Goal: Task Accomplishment & Management: Use online tool/utility

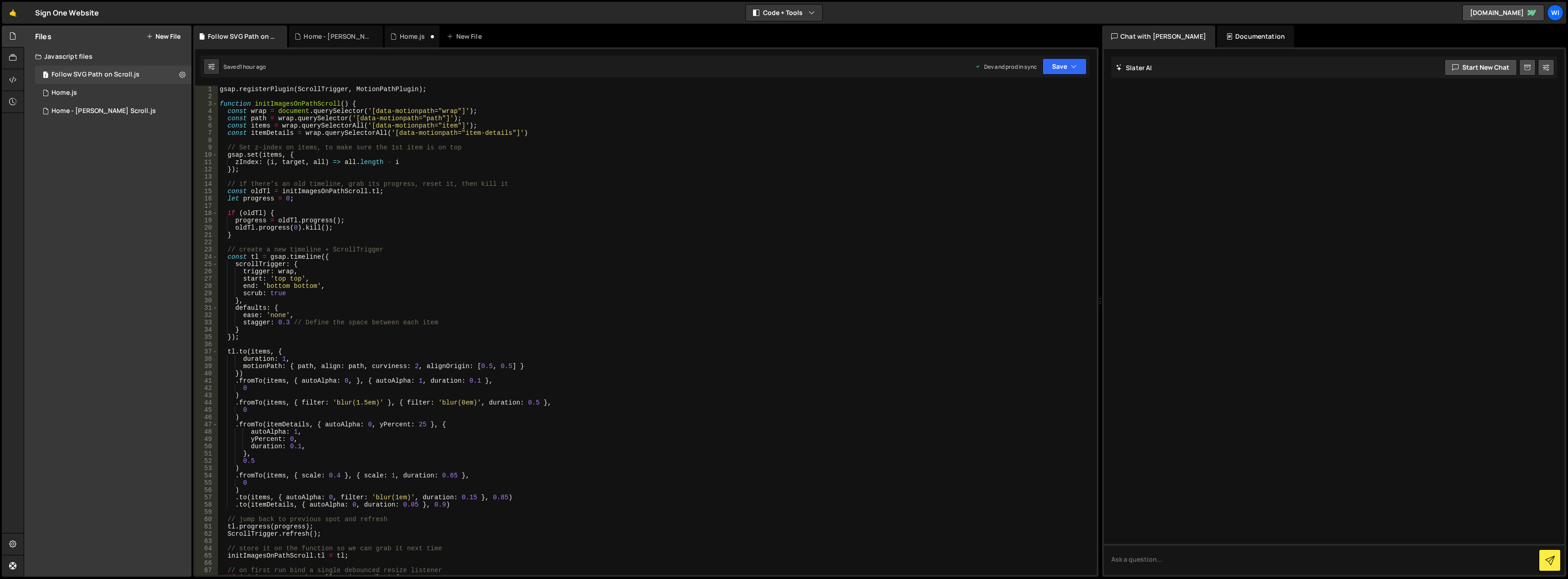
click at [168, 32] on div "Files New File" at bounding box center [108, 36] width 167 height 22
click at [166, 37] on button "New File" at bounding box center [163, 36] width 34 height 7
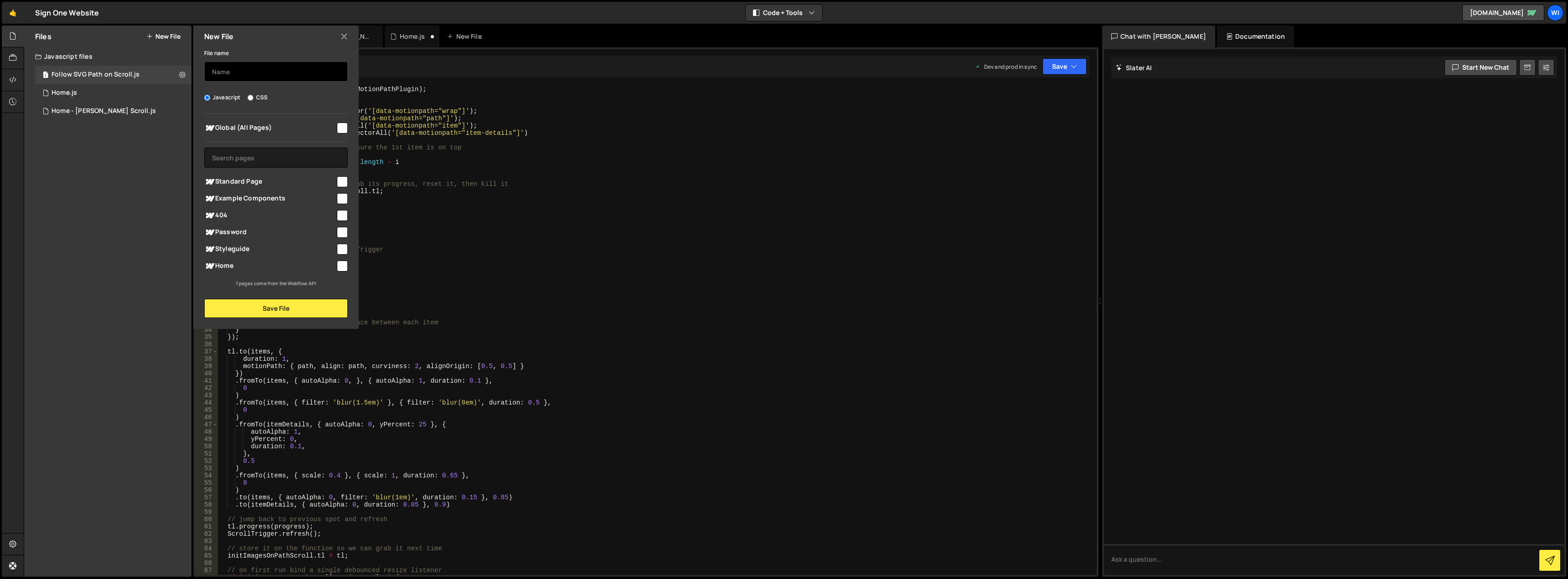
click at [239, 77] on input "text" at bounding box center [276, 71] width 144 height 20
type input "Logo Wall Cycle"
click at [339, 265] on input "checkbox" at bounding box center [342, 266] width 11 height 11
checkbox input "true"
click at [330, 311] on button "Save File" at bounding box center [276, 308] width 144 height 19
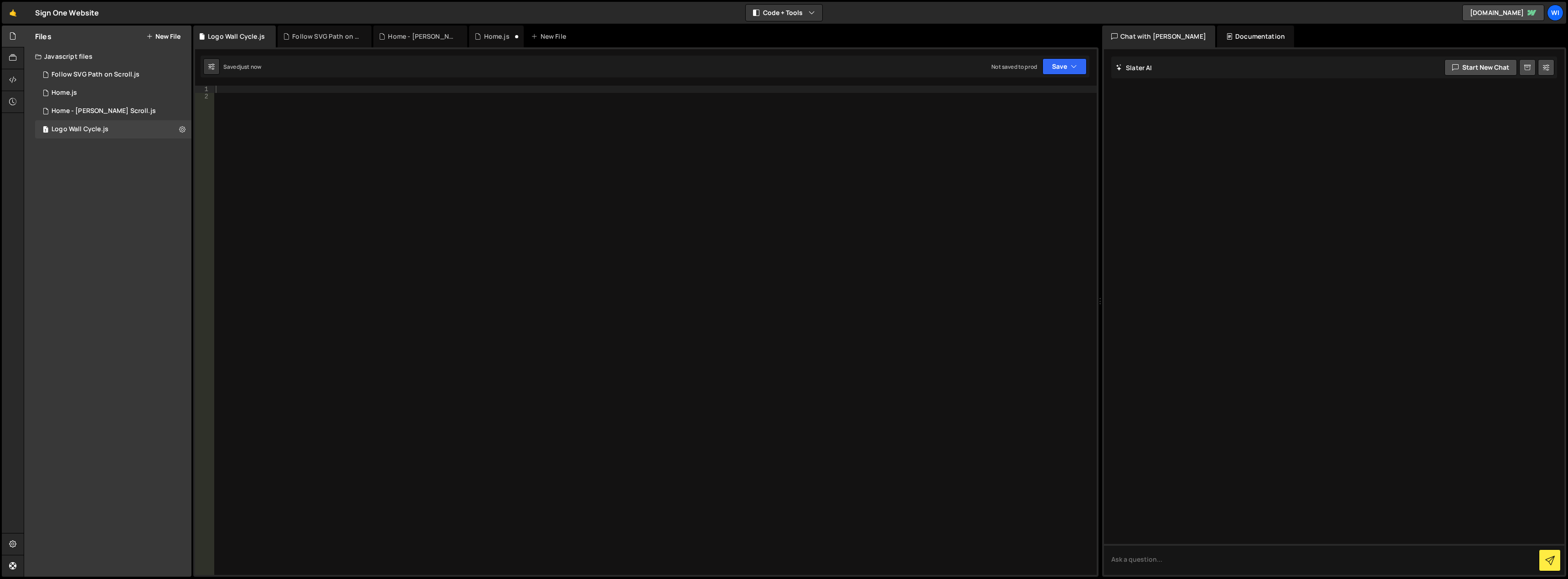
click at [276, 109] on div at bounding box center [655, 338] width 883 height 504
click at [275, 91] on div at bounding box center [655, 338] width 883 height 504
paste textarea "});"
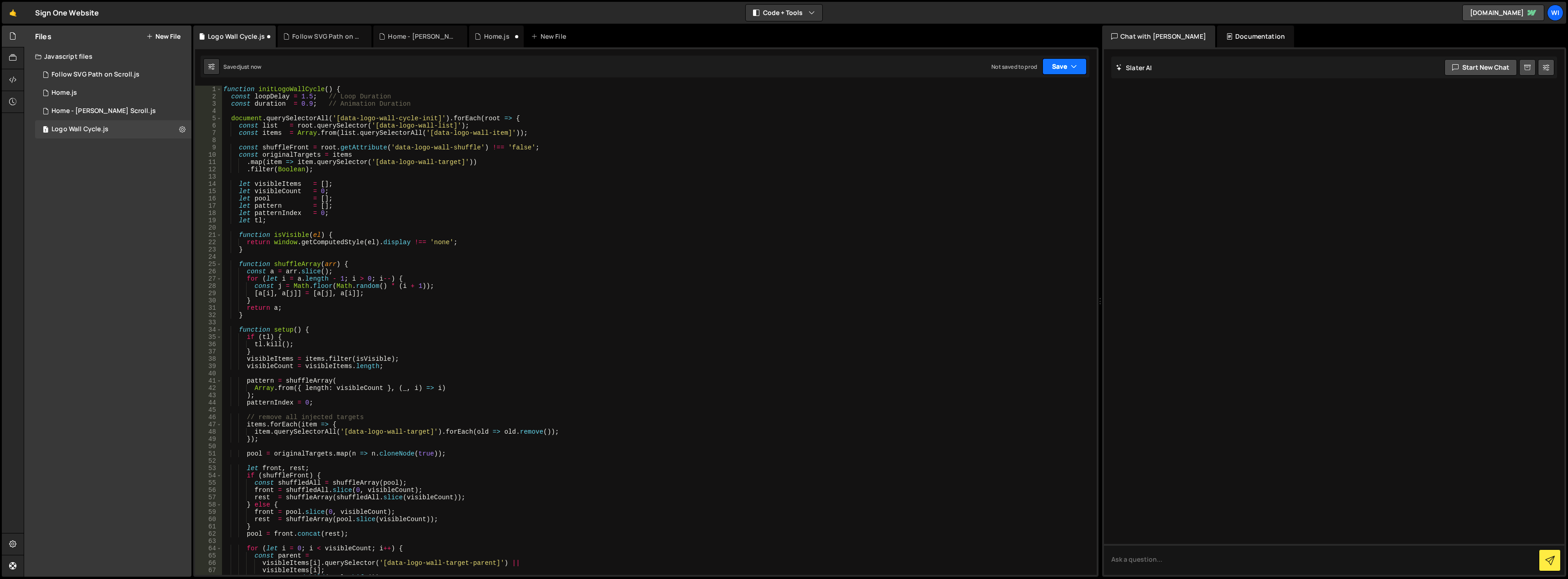
click at [1060, 68] on button "Save" at bounding box center [1065, 66] width 44 height 16
click at [1021, 125] on div "Not saved to prod" at bounding box center [1034, 128] width 95 height 11
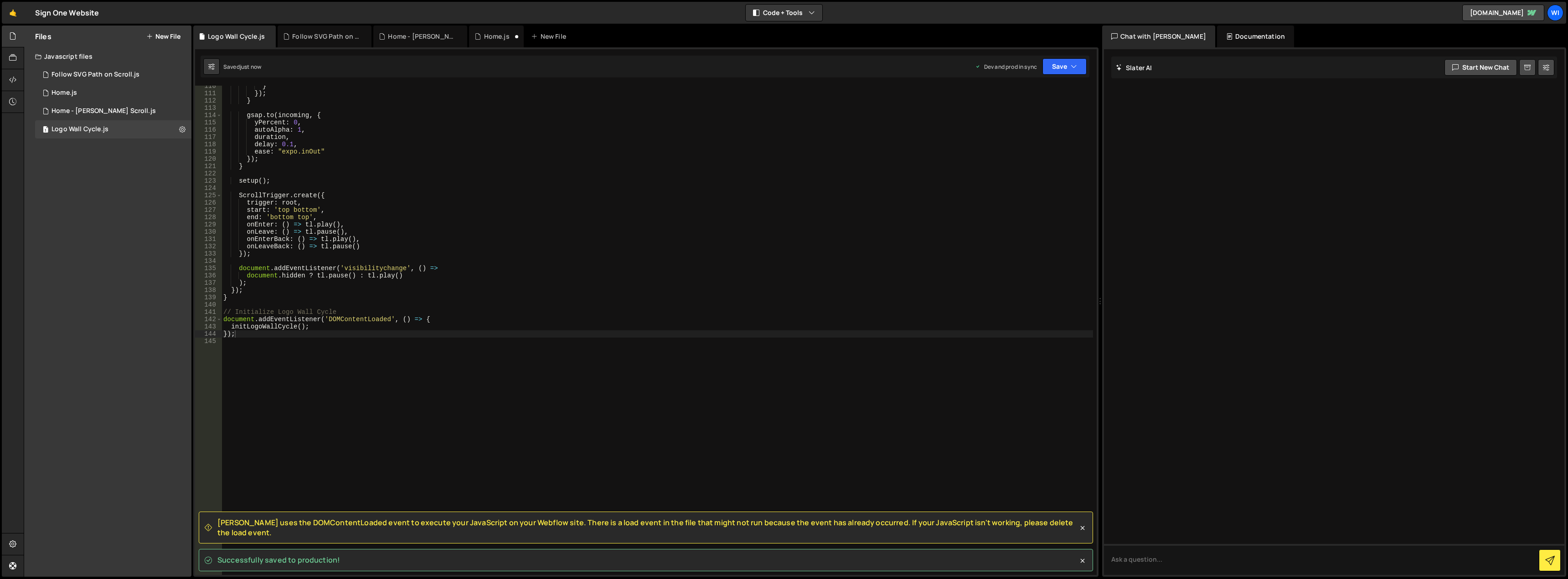
type textarea "document.addEventListener('DOMContentLoaded', () => {"
drag, startPoint x: 435, startPoint y: 318, endPoint x: 212, endPoint y: 318, distance: 223.0
click at [212, 318] on div "document.addEventListener('DOMContentLoaded', () => { 110 111 112 113 114 115 1…" at bounding box center [646, 330] width 901 height 489
drag, startPoint x: 269, startPoint y: 336, endPoint x: 219, endPoint y: 335, distance: 50.0
click at [219, 335] on div "110 111 112 113 114 115 116 117 118 119 120 121 122 123 124 125 126 127 128 129…" at bounding box center [646, 330] width 901 height 489
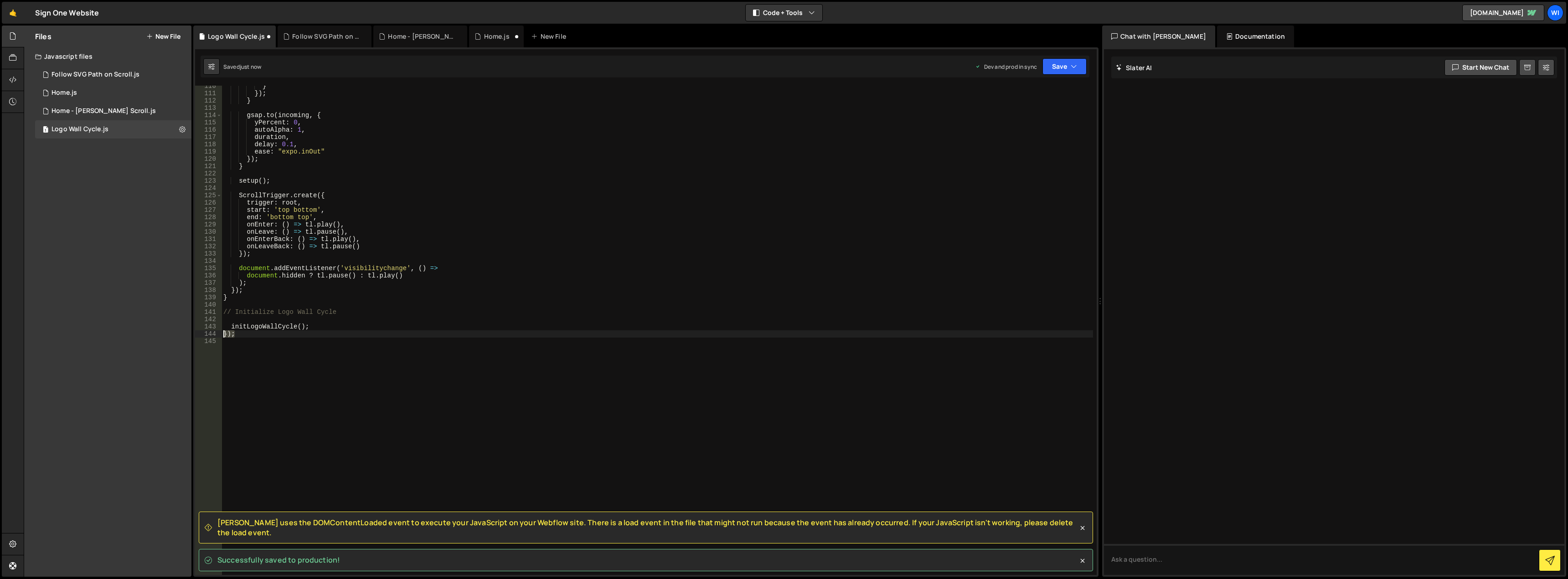
type textarea "});"
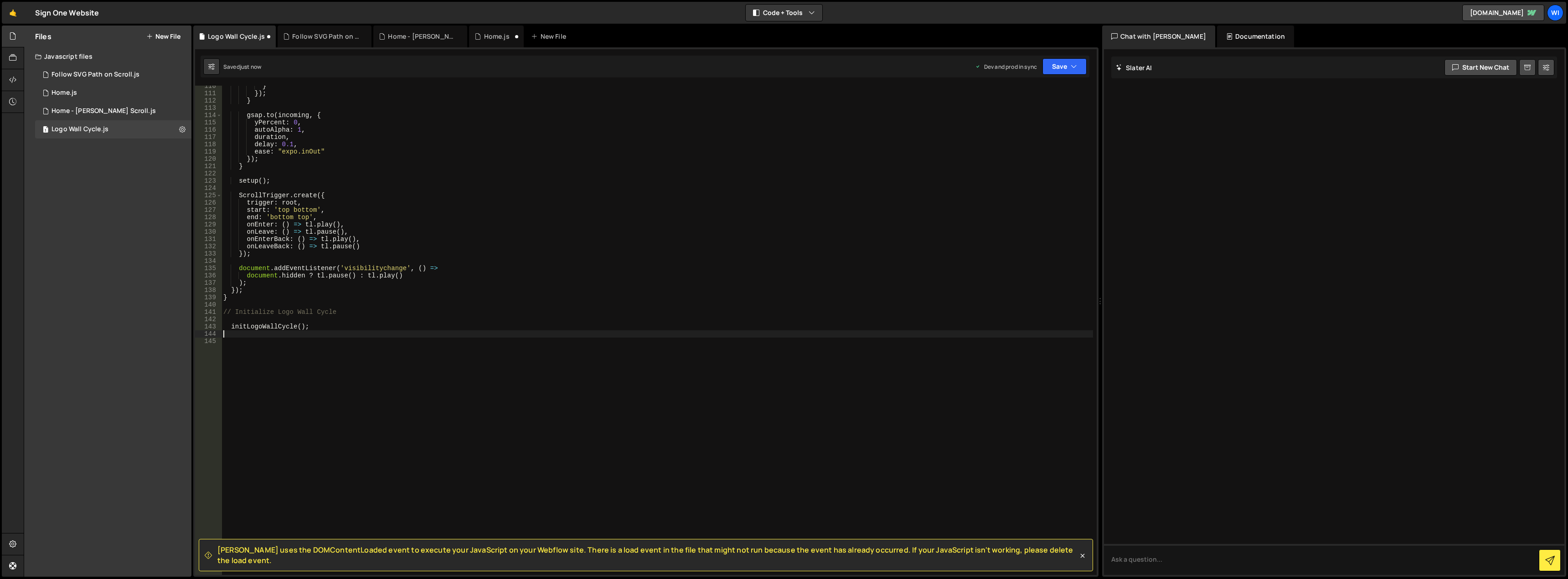
click at [251, 322] on div "} }) ; } gsap . to ( incoming , { yPercent : 0 , autoAlpha : 1 , duration , del…" at bounding box center [657, 335] width 872 height 504
type textarea "// Initialize Logo Wall Cycle"
click at [229, 324] on div "} }) ; } gsap . to ( incoming , { yPercent : 0 , autoAlpha : 1 , duration , del…" at bounding box center [657, 335] width 872 height 504
click at [231, 322] on div "} }) ; } gsap . to ( incoming , { yPercent : 0 , autoAlpha : 1 , duration , del…" at bounding box center [657, 335] width 872 height 504
type textarea "initLogoWallCycle();"
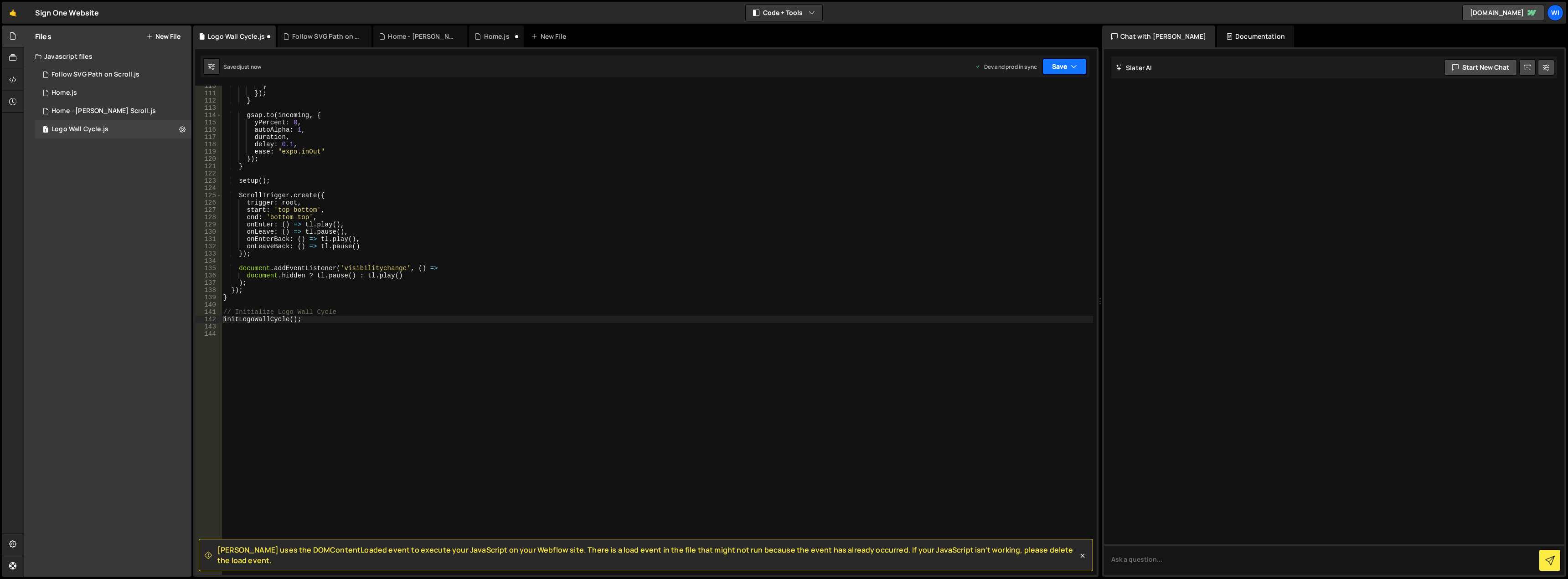
click at [1050, 68] on button "Save" at bounding box center [1065, 66] width 44 height 16
click at [1018, 128] on div "just now" at bounding box center [1013, 128] width 21 height 8
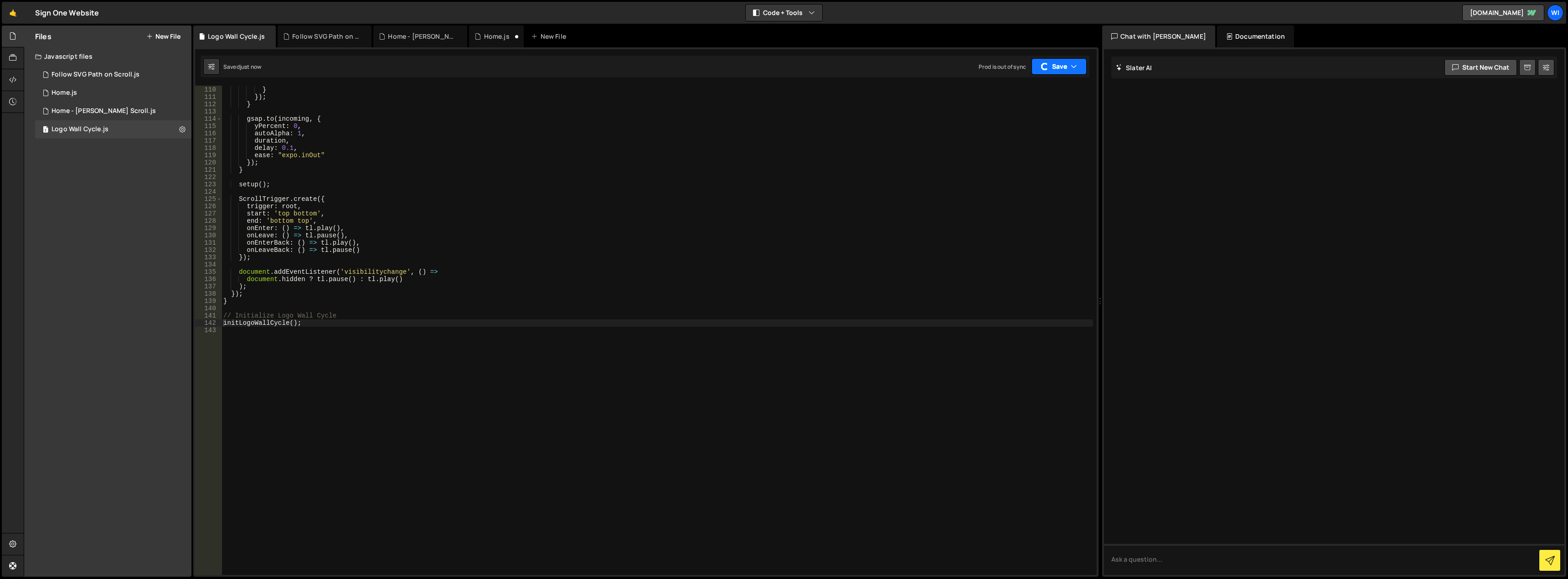
click at [1050, 69] on button "Save" at bounding box center [1059, 66] width 55 height 16
click at [1033, 102] on div "Saved just now" at bounding box center [1034, 99] width 95 height 11
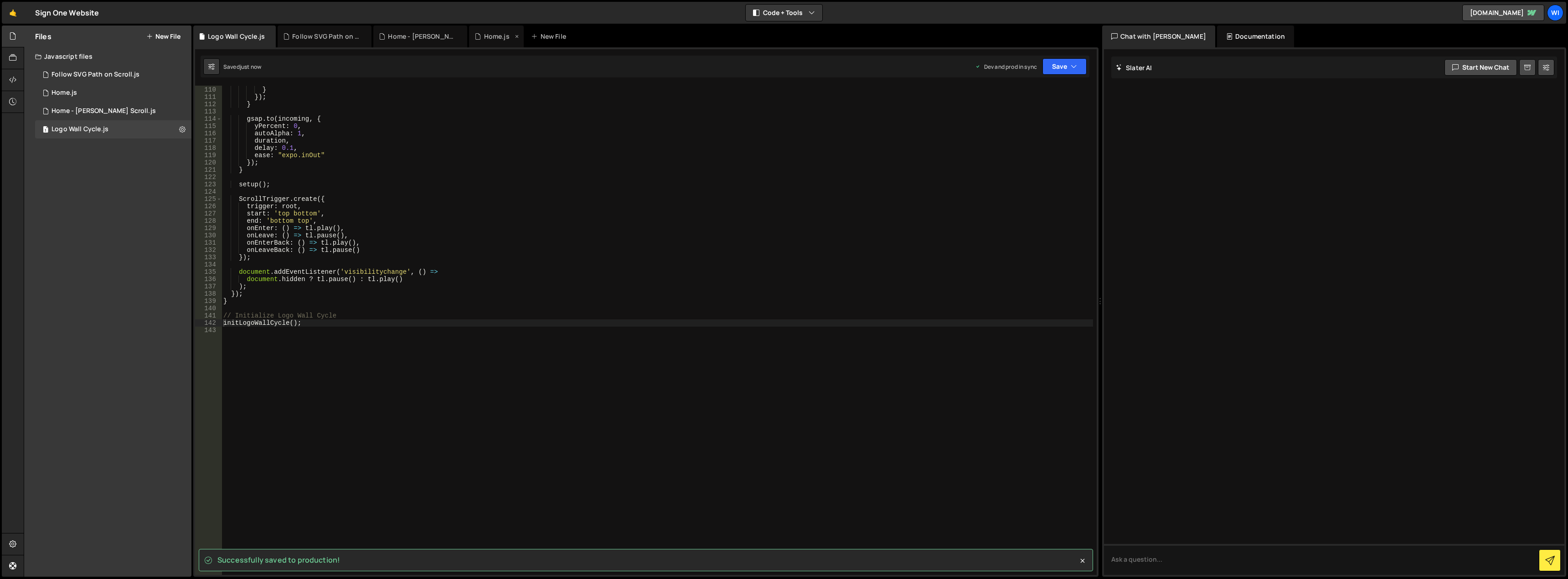
click at [494, 37] on div "Home.js" at bounding box center [497, 36] width 26 height 9
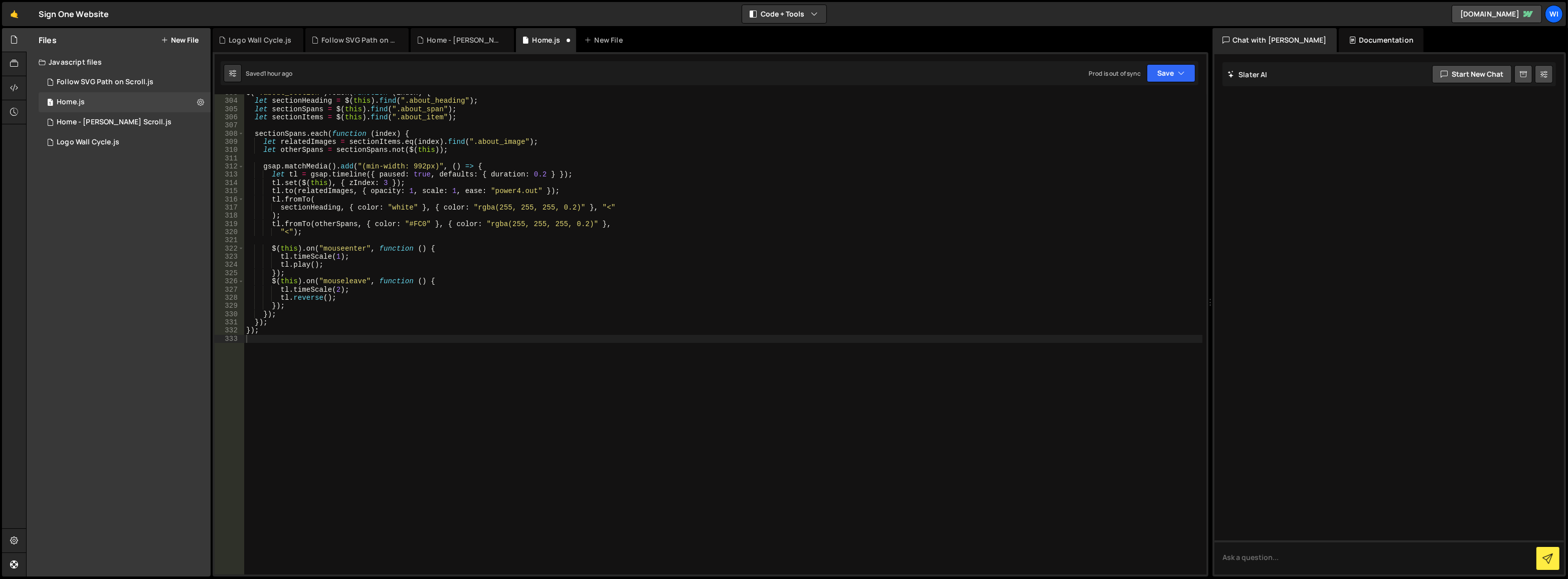
scroll to position [2482, 0]
click at [1172, 70] on button "Save" at bounding box center [1171, 73] width 49 height 18
click at [1145, 105] on div "Saved 1 hour ago" at bounding box center [1137, 109] width 104 height 12
click at [1163, 69] on button "Save" at bounding box center [1171, 73] width 49 height 18
click at [1143, 133] on div "Save to Production S" at bounding box center [1137, 130] width 104 height 10
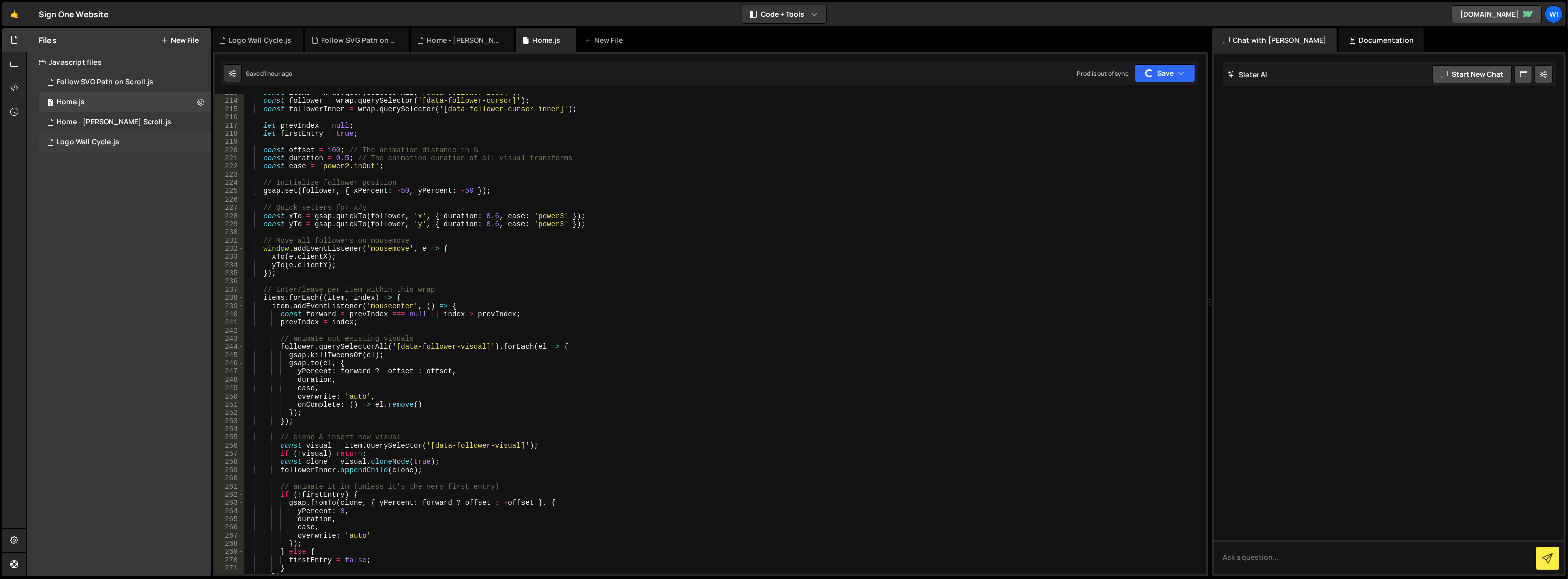
scroll to position [1663, 0]
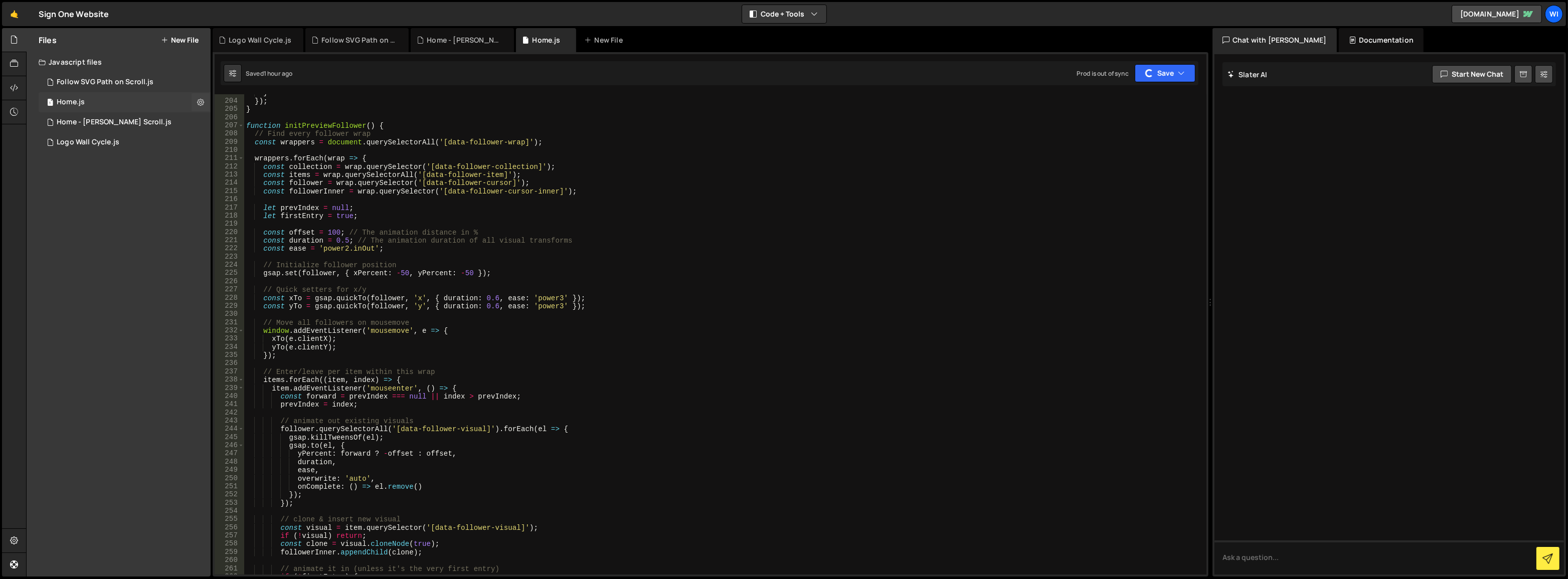
click at [113, 93] on div "1 Home.js 0" at bounding box center [125, 102] width 172 height 20
click at [106, 95] on div "1 Home.js 0" at bounding box center [125, 102] width 172 height 20
click at [101, 120] on div "Home - [PERSON_NAME] Scroll.js" at bounding box center [114, 122] width 114 height 9
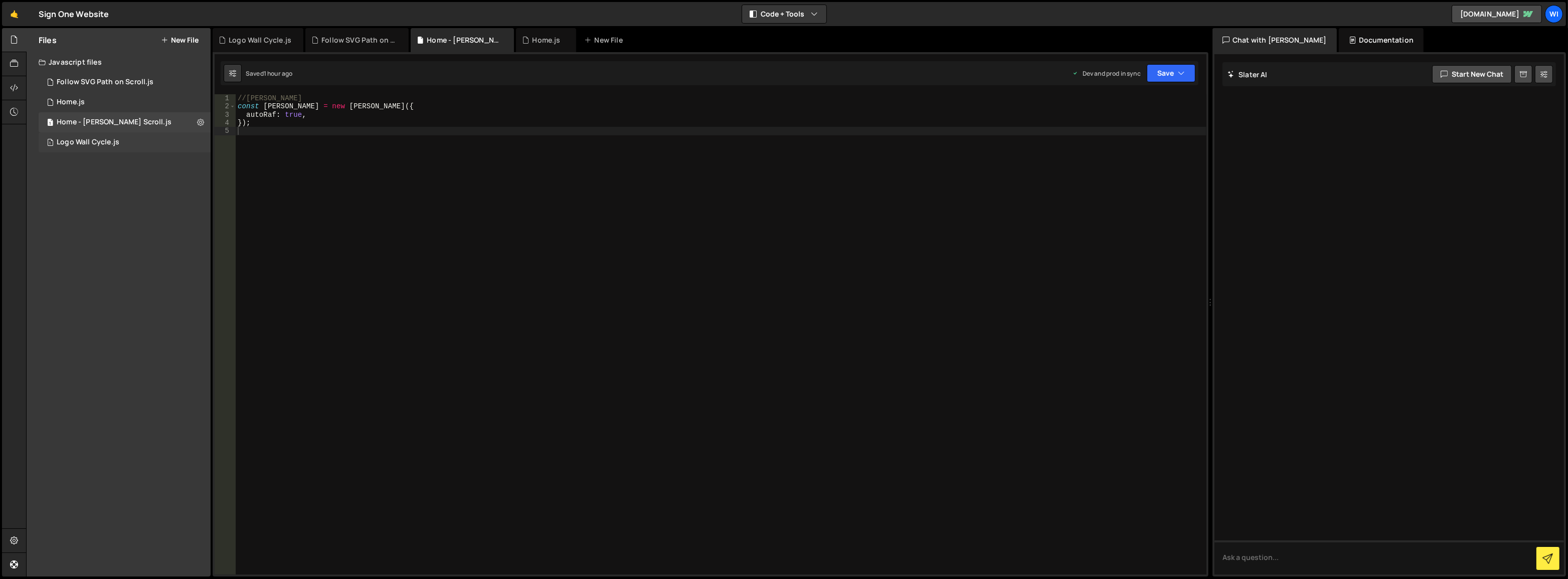
click at [99, 141] on div "Logo Wall Cycle.js" at bounding box center [88, 142] width 63 height 9
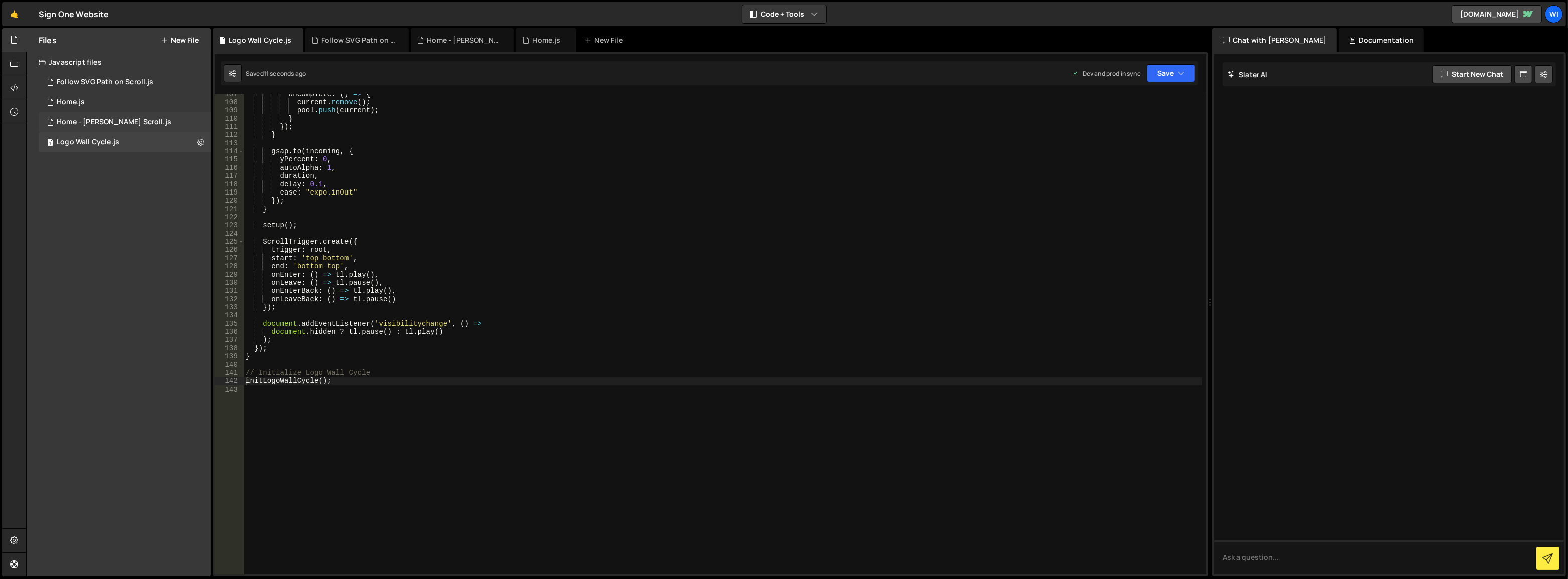
scroll to position [873, 0]
click at [100, 127] on div "1 Home - [PERSON_NAME] Scroll.js 0" at bounding box center [125, 122] width 172 height 20
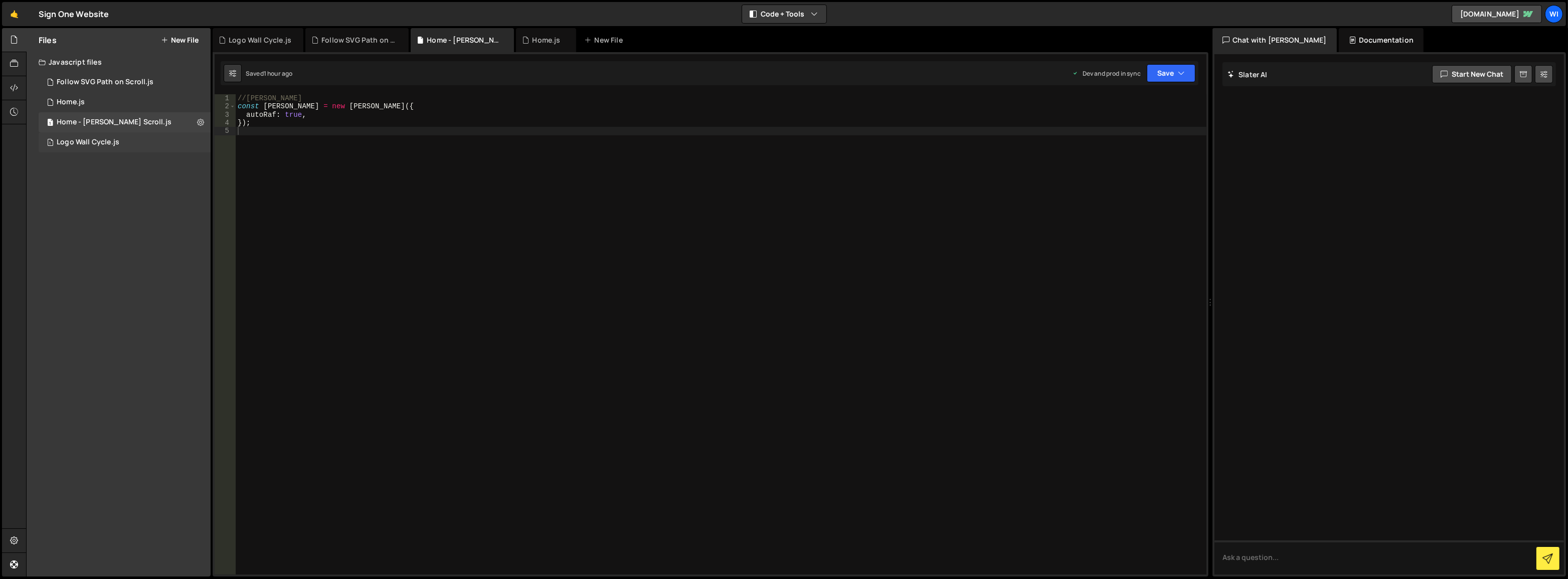
click at [97, 142] on div "Logo Wall Cycle.js" at bounding box center [88, 142] width 63 height 9
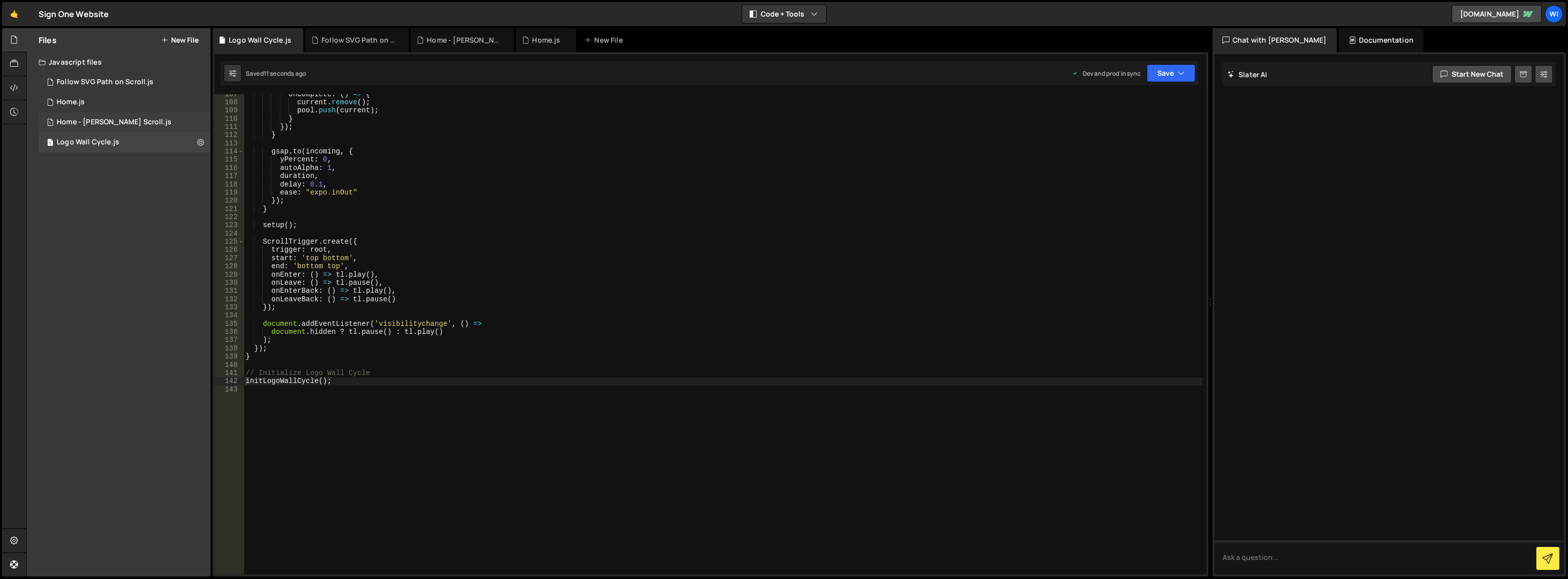
click at [95, 127] on div "1 Home - [PERSON_NAME] Scroll.js 0" at bounding box center [125, 122] width 172 height 20
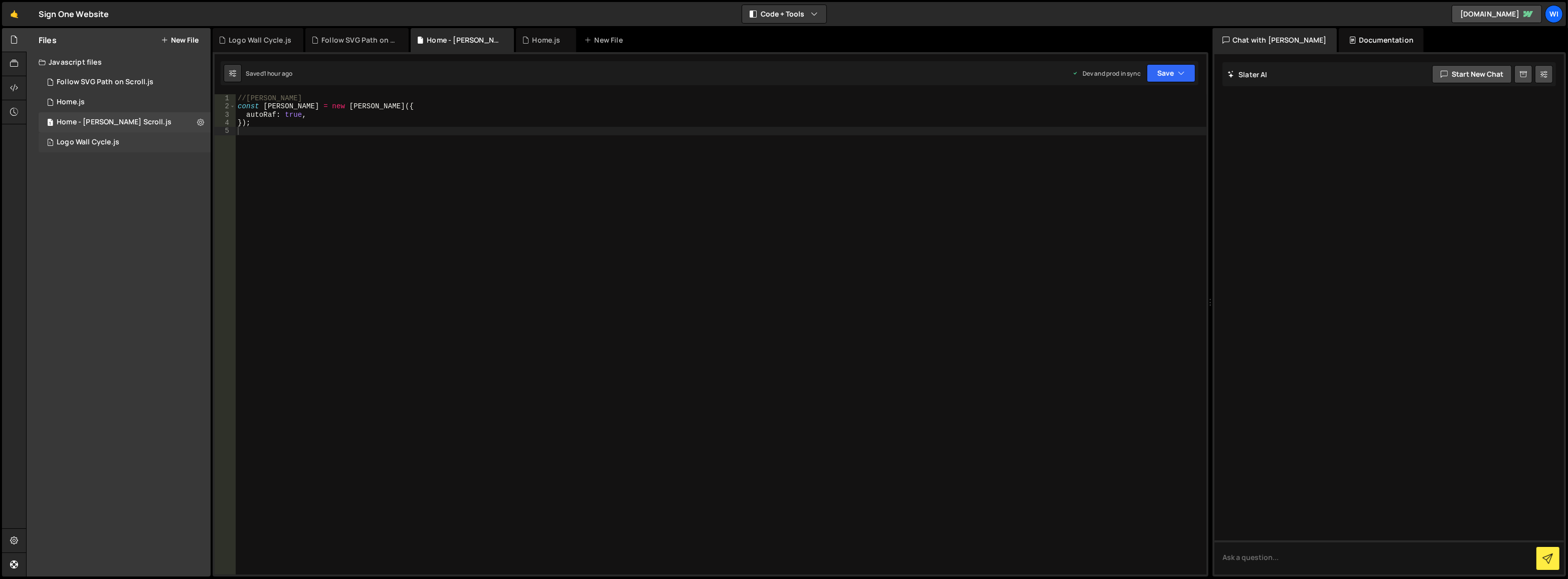
click at [93, 141] on div "Logo Wall Cycle.js" at bounding box center [88, 142] width 63 height 9
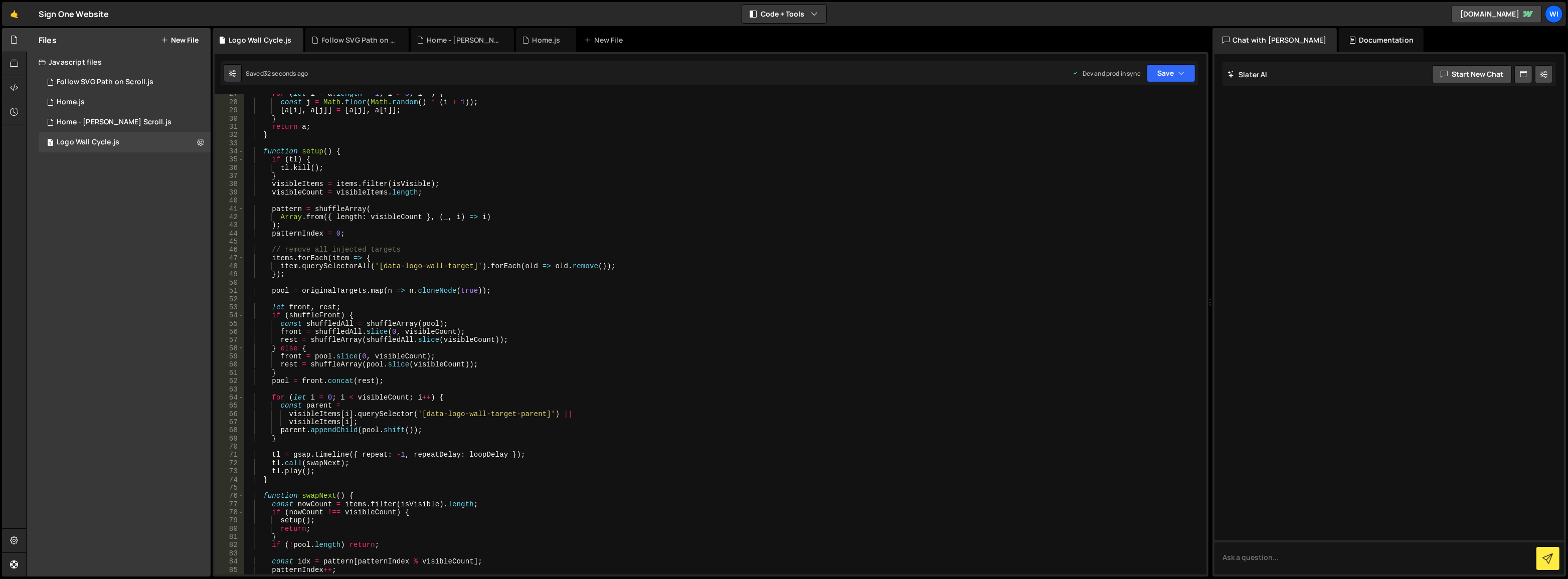
scroll to position [0, 0]
